Goal: Task Accomplishment & Management: Complete application form

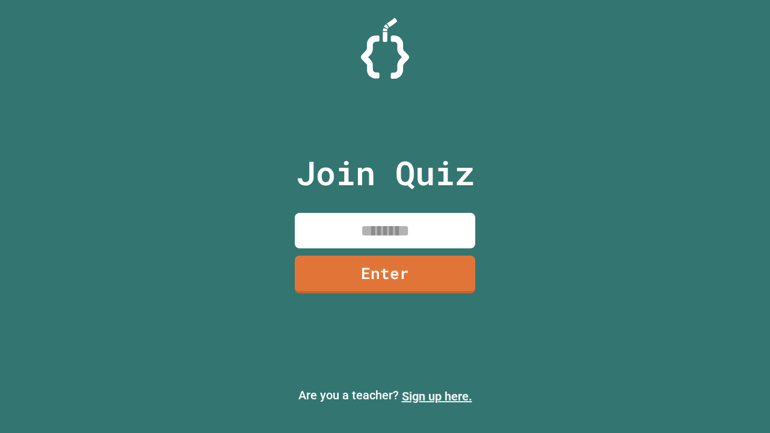
click at [437, 397] on link "Sign up here." at bounding box center [437, 396] width 70 height 14
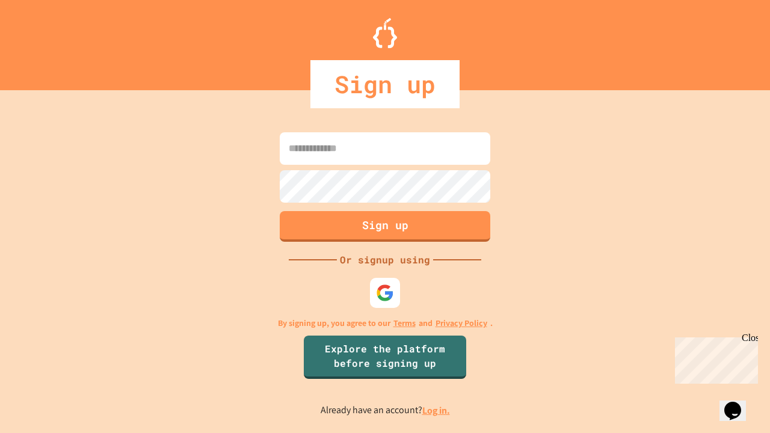
click at [437, 410] on link "Log in." at bounding box center [436, 410] width 28 height 13
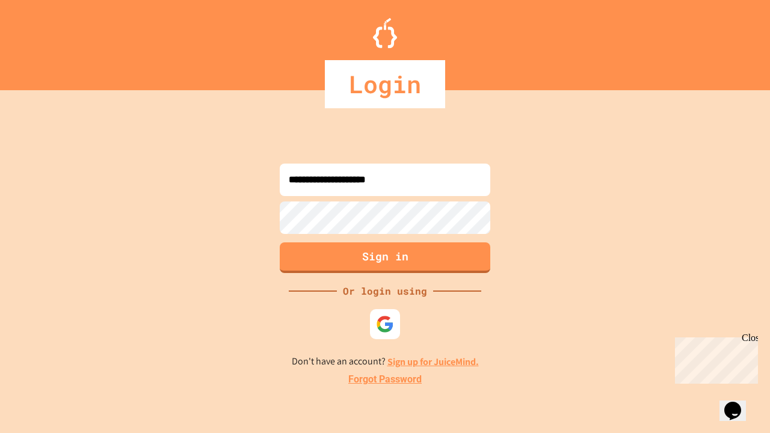
type input "**********"
